Goal: Check status: Check status

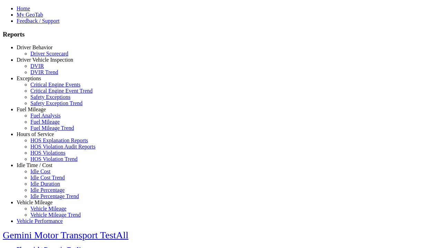
click at [40, 50] on link "Driver Behavior" at bounding box center [35, 48] width 36 height 6
click at [45, 57] on link "Driver Scorecard" at bounding box center [49, 54] width 38 height 6
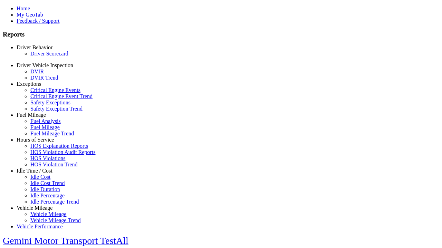
select select "**"
